Goal: Navigation & Orientation: Find specific page/section

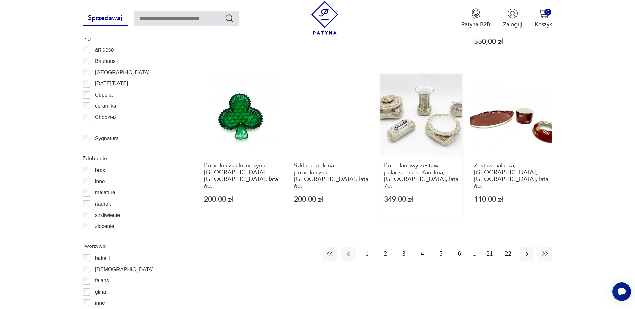
scroll to position [792, 0]
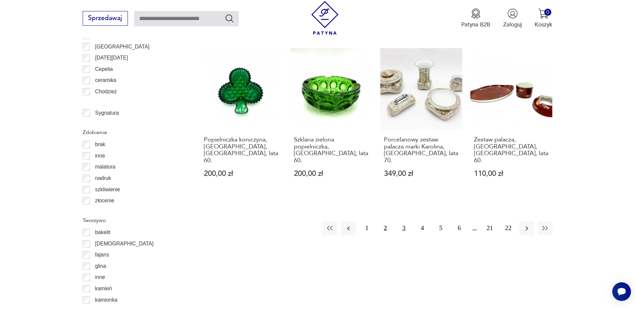
click at [402, 221] on button "3" at bounding box center [403, 228] width 14 height 14
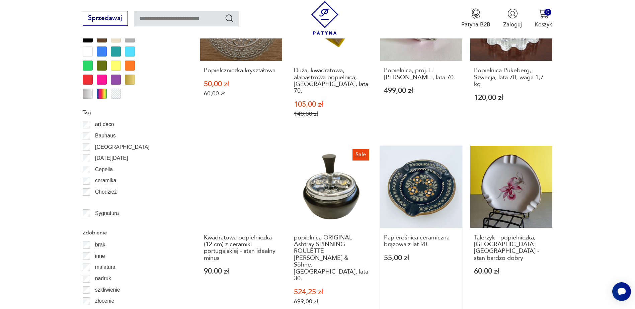
scroll to position [725, 0]
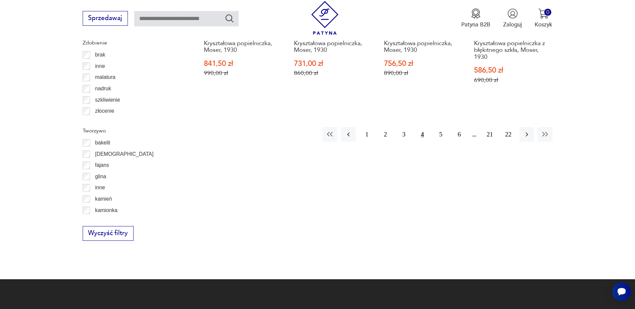
scroll to position [892, 0]
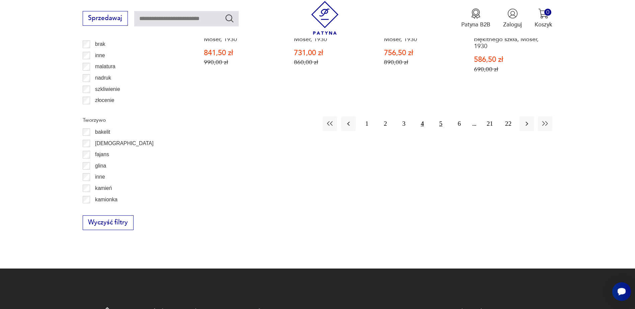
click at [439, 116] on button "5" at bounding box center [440, 123] width 14 height 14
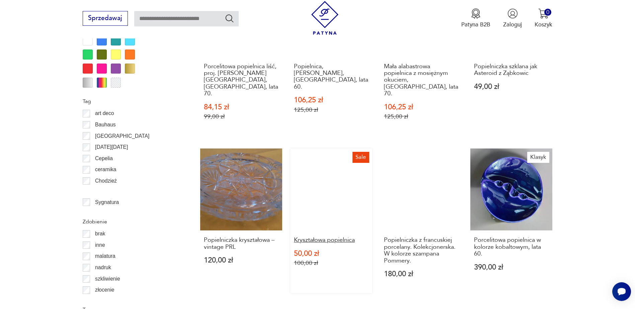
scroll to position [725, 0]
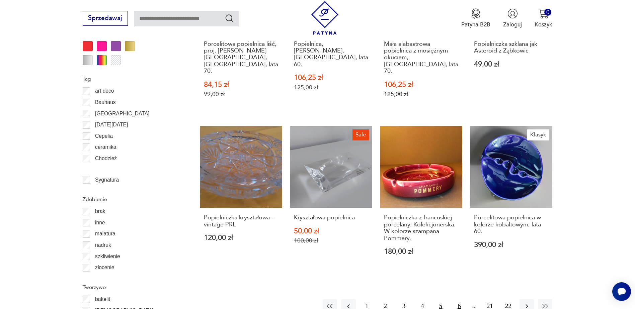
click at [460, 299] on button "6" at bounding box center [459, 306] width 14 height 14
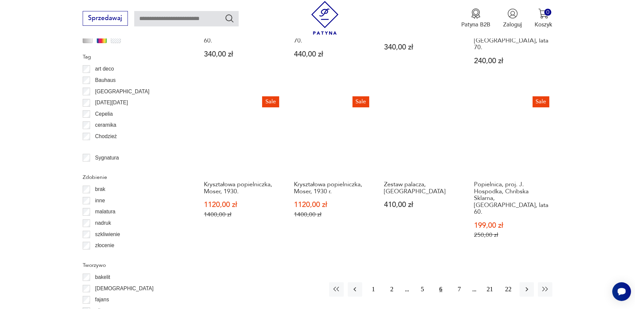
scroll to position [758, 0]
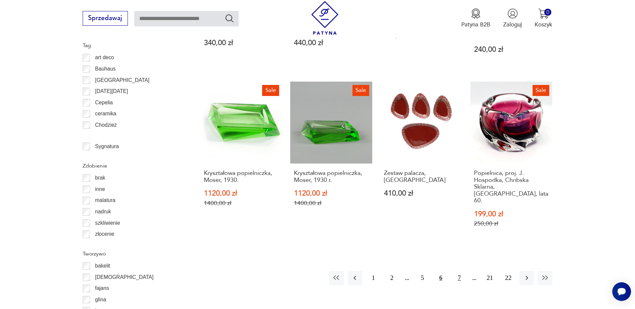
click at [457, 271] on button "7" at bounding box center [459, 278] width 14 height 14
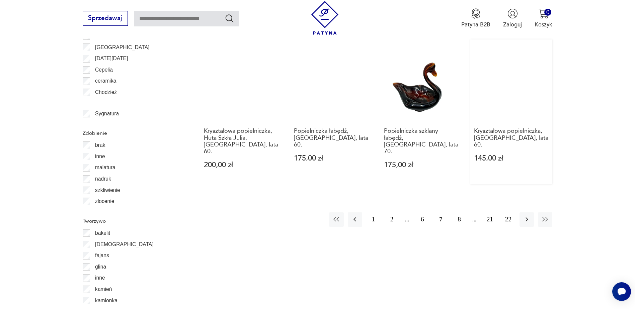
scroll to position [792, 0]
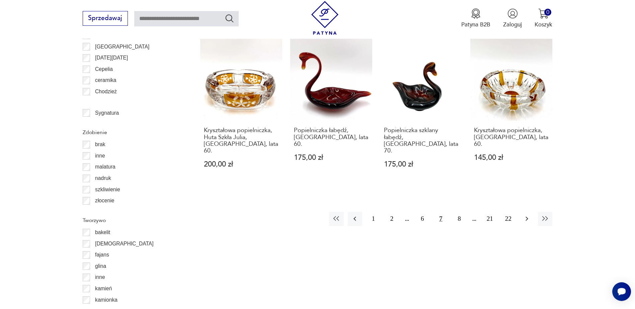
click at [528, 215] on icon "button" at bounding box center [527, 219] width 8 height 8
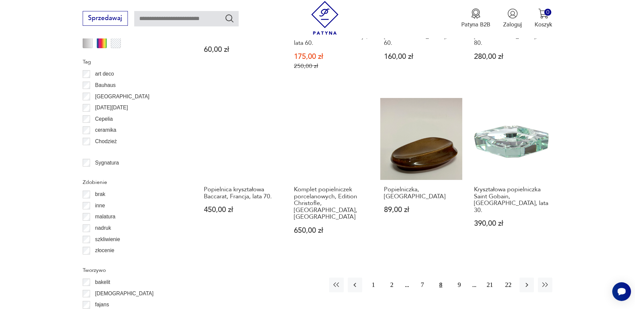
scroll to position [858, 0]
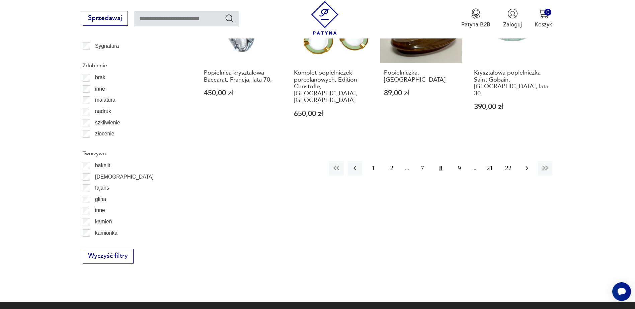
click at [527, 166] on icon "button" at bounding box center [526, 168] width 3 height 4
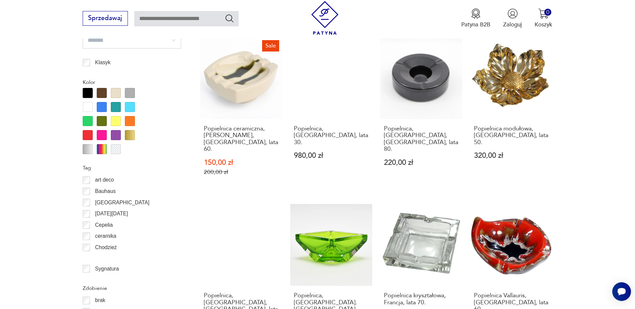
scroll to position [557, 0]
